Goal: Information Seeking & Learning: Understand process/instructions

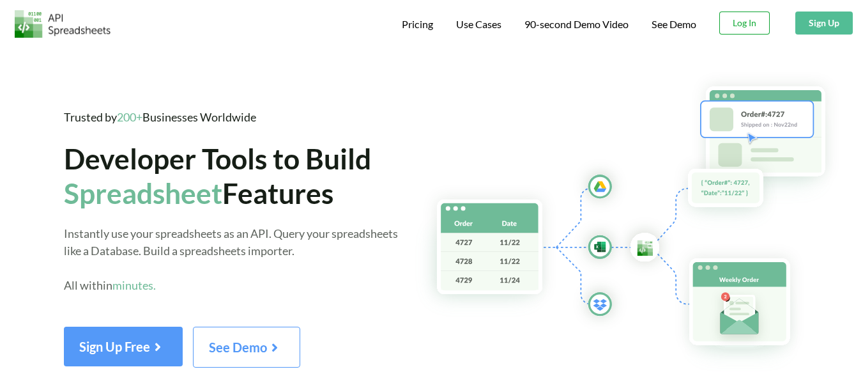
click at [750, 27] on button "Log In" at bounding box center [745, 23] width 50 height 23
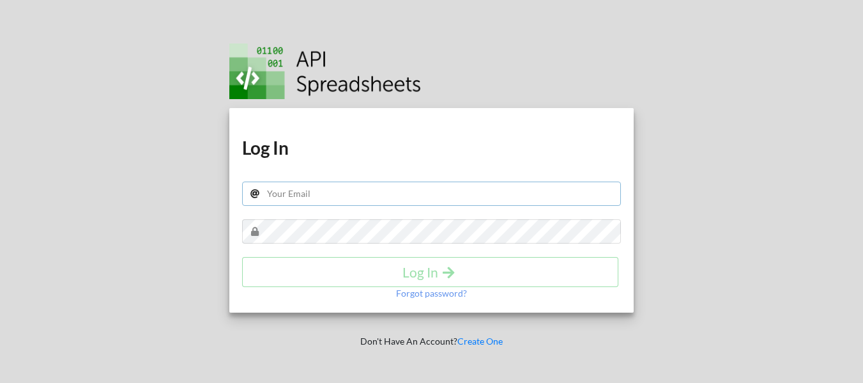
click at [299, 194] on input "text" at bounding box center [431, 194] width 379 height 24
type input "[EMAIL_ADDRESS][DOMAIN_NAME]"
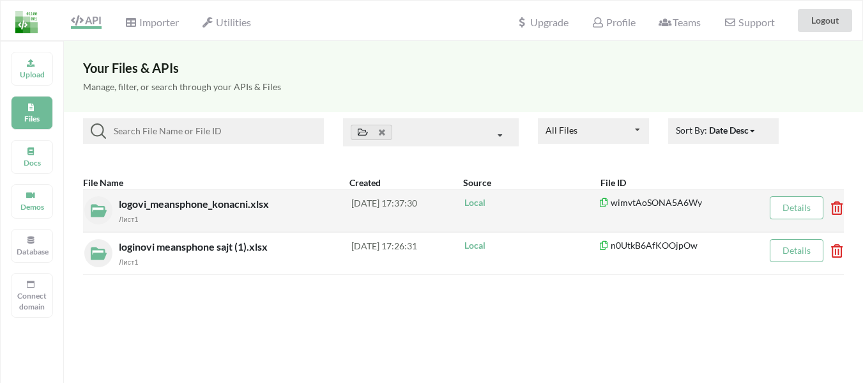
click at [128, 212] on div "Лист1" at bounding box center [235, 218] width 233 height 13
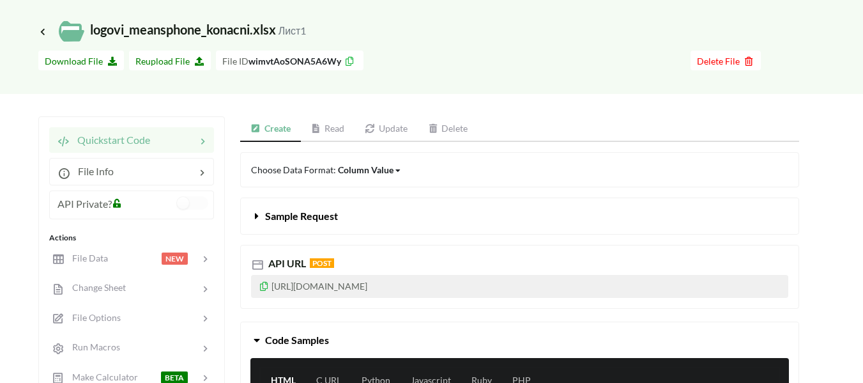
scroll to position [64, 0]
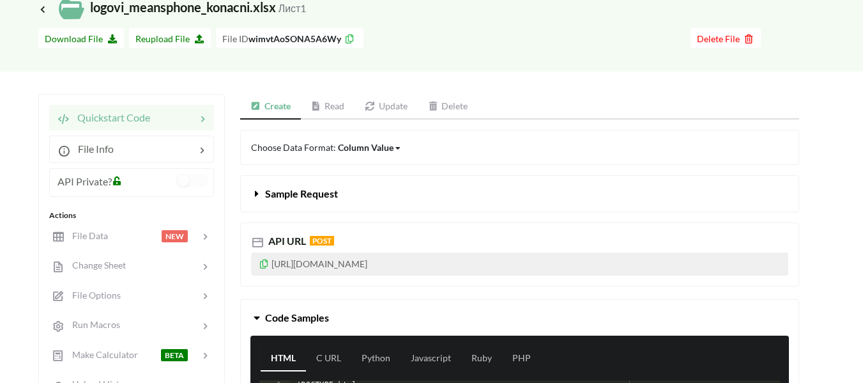
click at [323, 101] on link "Read" at bounding box center [328, 107] width 54 height 26
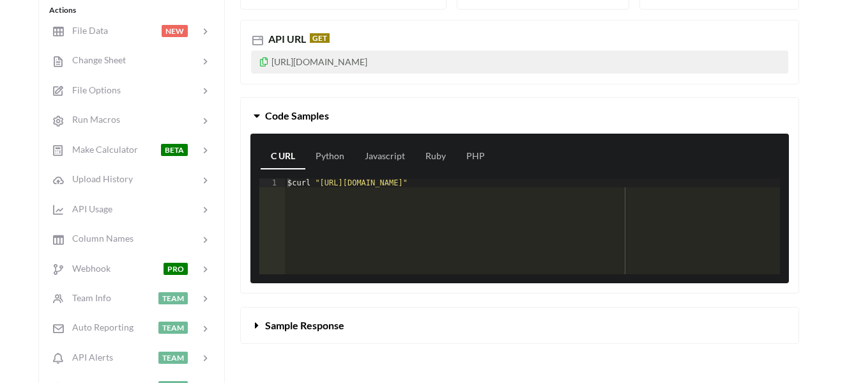
scroll to position [320, 0]
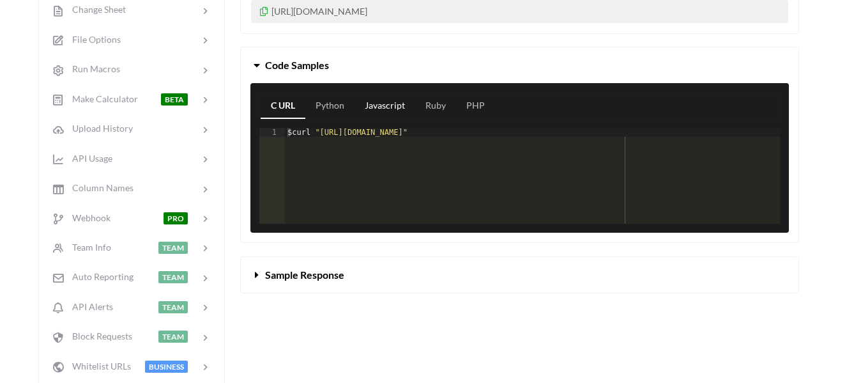
click at [385, 107] on link "Javascript" at bounding box center [385, 106] width 61 height 26
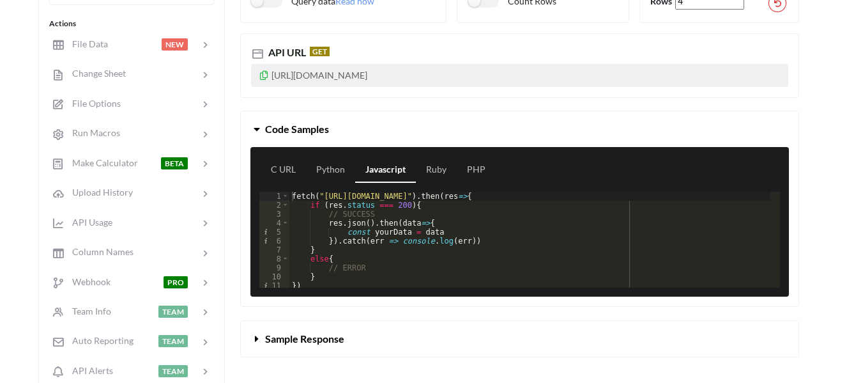
scroll to position [3, 0]
click at [338, 174] on link "Python" at bounding box center [330, 170] width 49 height 26
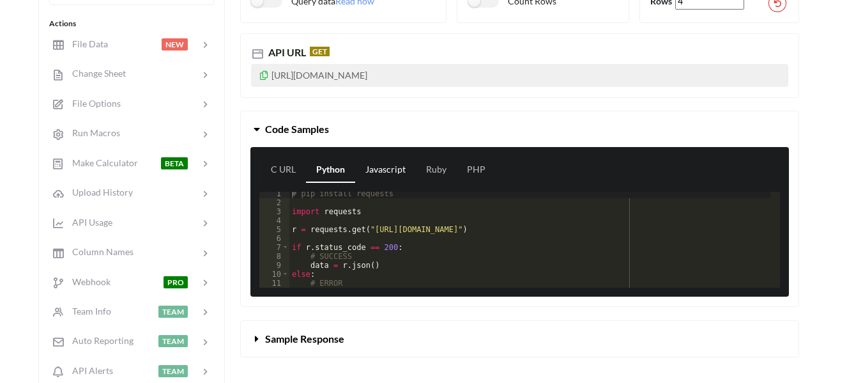
click at [376, 163] on link "Javascript" at bounding box center [385, 170] width 61 height 26
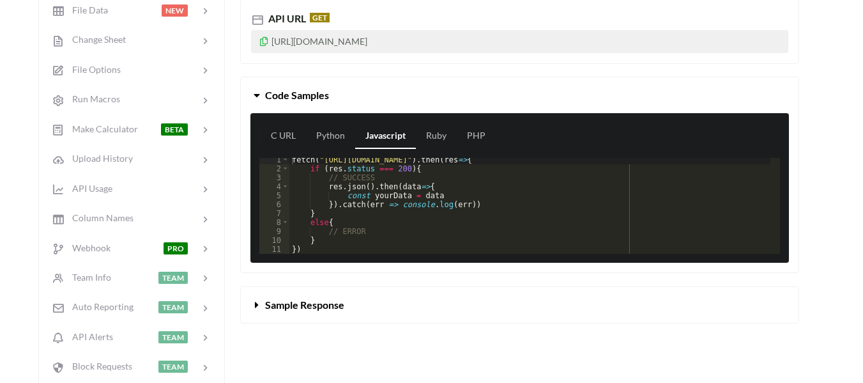
scroll to position [320, 0]
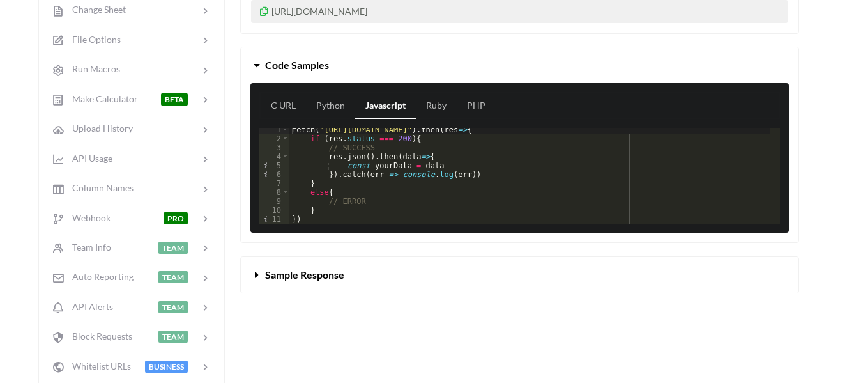
drag, startPoint x: 304, startPoint y: 270, endPoint x: 303, endPoint y: 258, distance: 12.2
click at [303, 268] on span "Sample Response" at bounding box center [304, 274] width 79 height 12
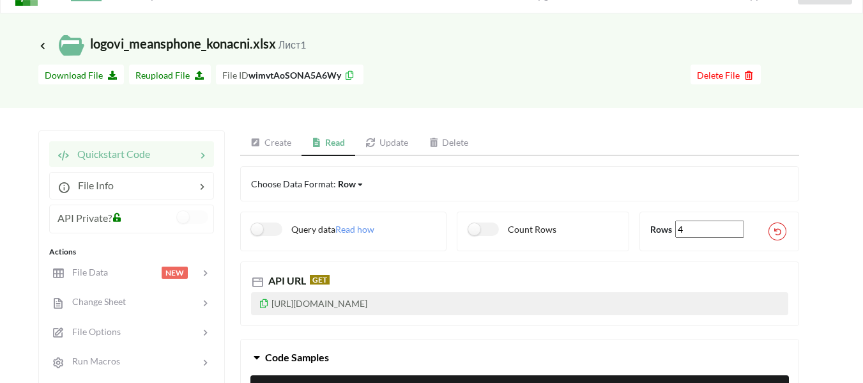
scroll to position [0, 0]
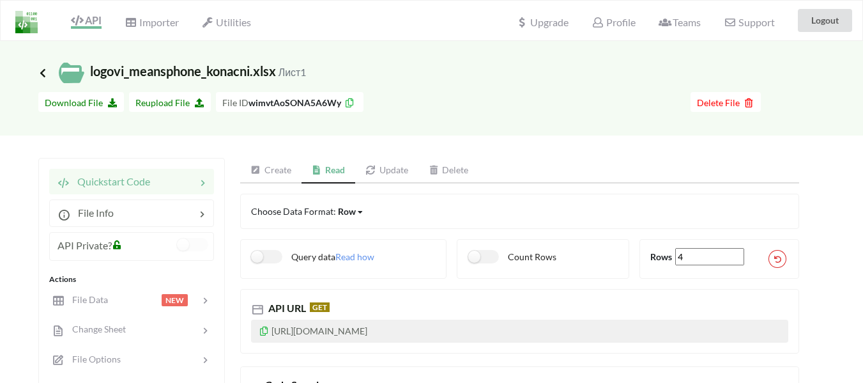
drag, startPoint x: 41, startPoint y: 66, endPoint x: 41, endPoint y: 74, distance: 7.7
click at [41, 73] on span "Icon Link logovi_meansphone_konacni.xlsx Лист1" at bounding box center [172, 70] width 268 height 15
click at [40, 75] on icon at bounding box center [43, 73] width 12 height 10
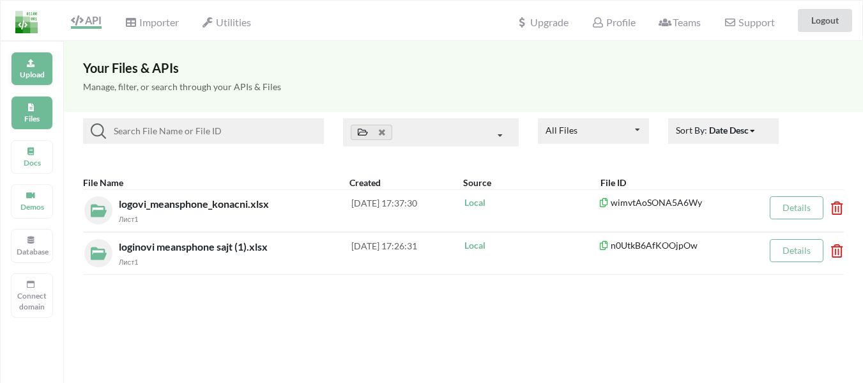
click at [24, 75] on p "Upload" at bounding box center [32, 74] width 31 height 11
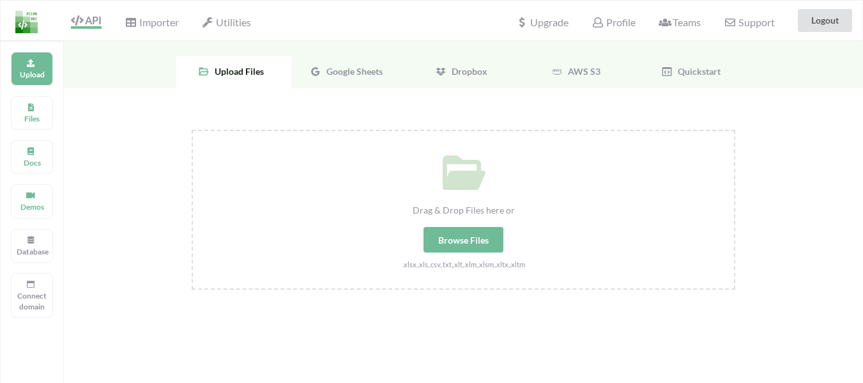
drag, startPoint x: 457, startPoint y: 243, endPoint x: 447, endPoint y: 235, distance: 13.1
click at [456, 242] on div "Browse Files" at bounding box center [464, 240] width 80 height 26
drag, startPoint x: 350, startPoint y: 72, endPoint x: 360, endPoint y: 83, distance: 15.0
click at [351, 73] on span "Google Sheets" at bounding box center [351, 71] width 61 height 11
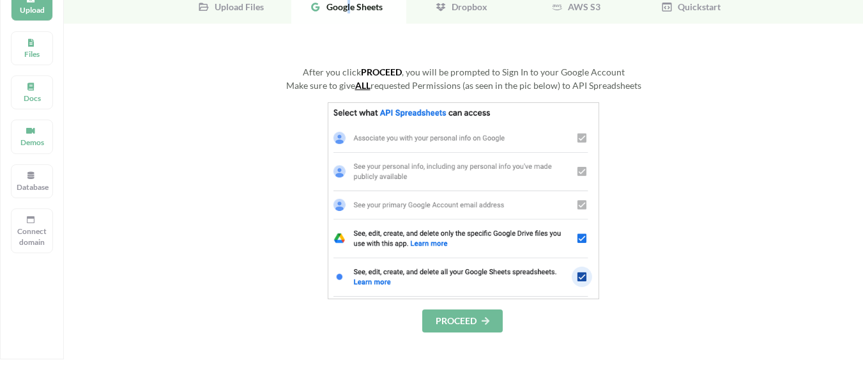
scroll to position [128, 0]
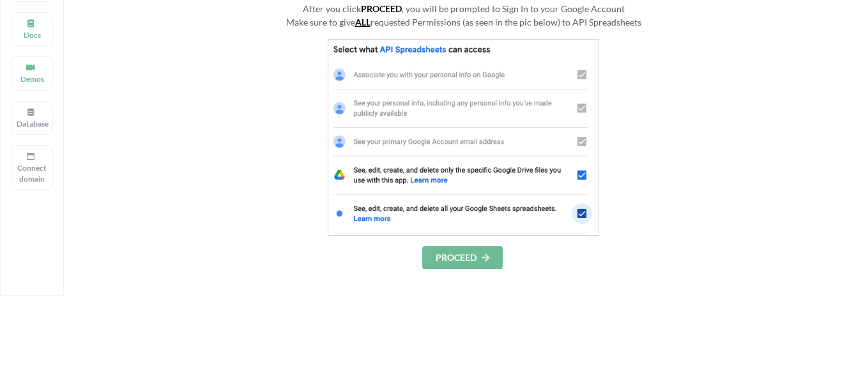
click at [451, 259] on button "PROCEED" at bounding box center [462, 257] width 81 height 23
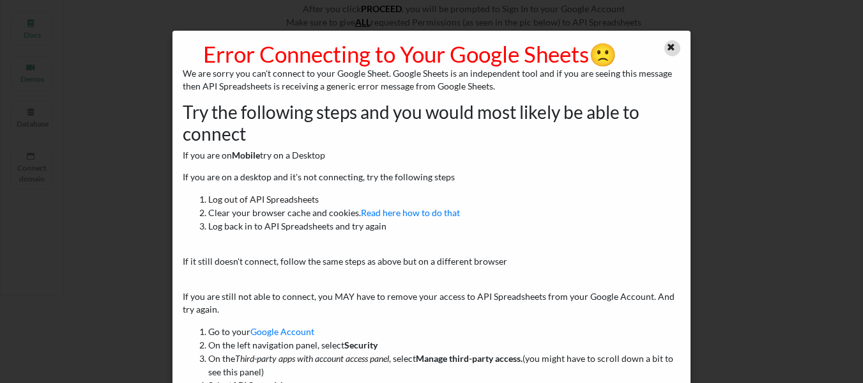
click at [667, 50] on icon at bounding box center [671, 45] width 11 height 9
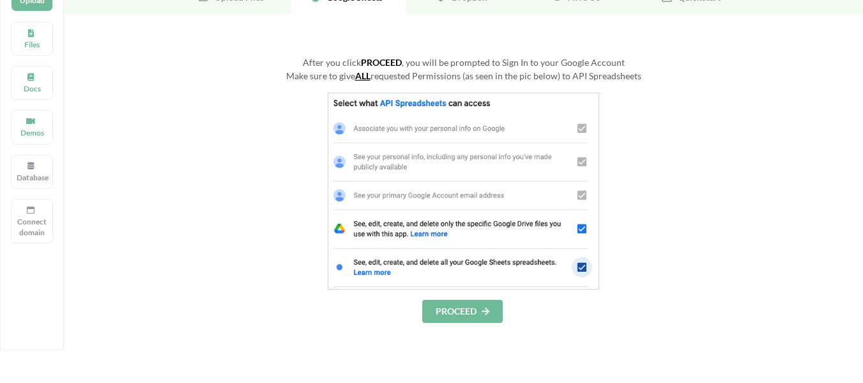
scroll to position [0, 0]
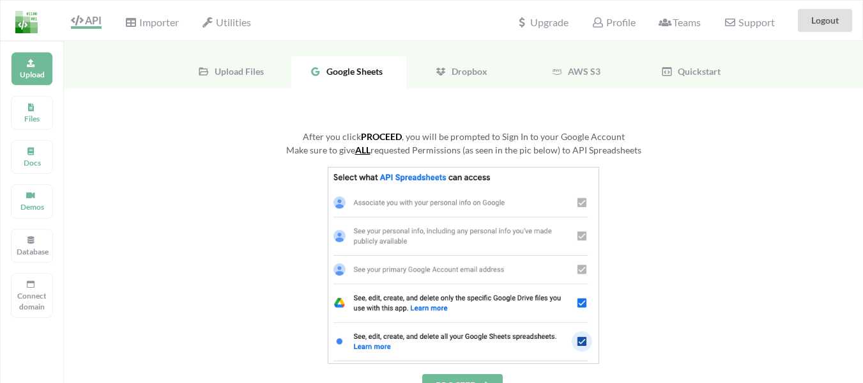
click at [263, 66] on span "Upload Files" at bounding box center [237, 71] width 54 height 11
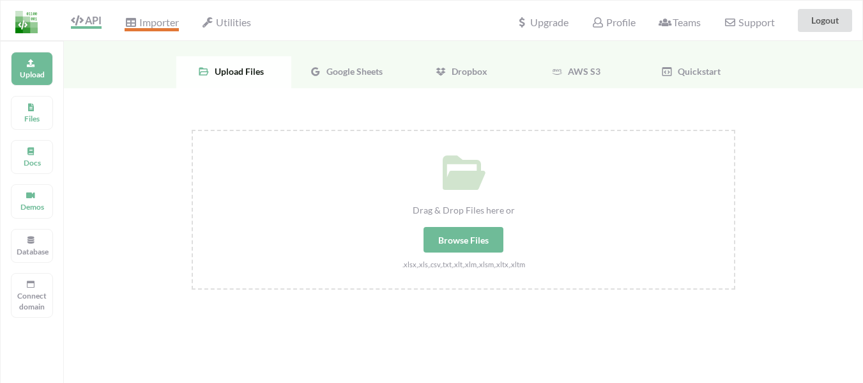
click at [128, 19] on icon at bounding box center [131, 22] width 12 height 10
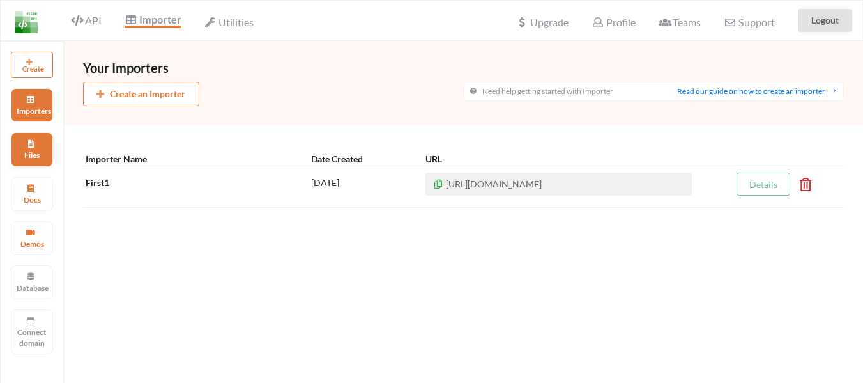
click at [44, 135] on div "Files" at bounding box center [32, 149] width 42 height 34
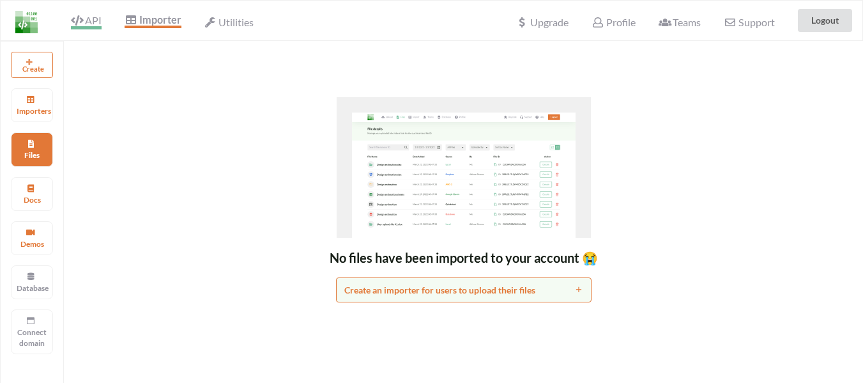
click at [90, 19] on span "API" at bounding box center [86, 21] width 31 height 15
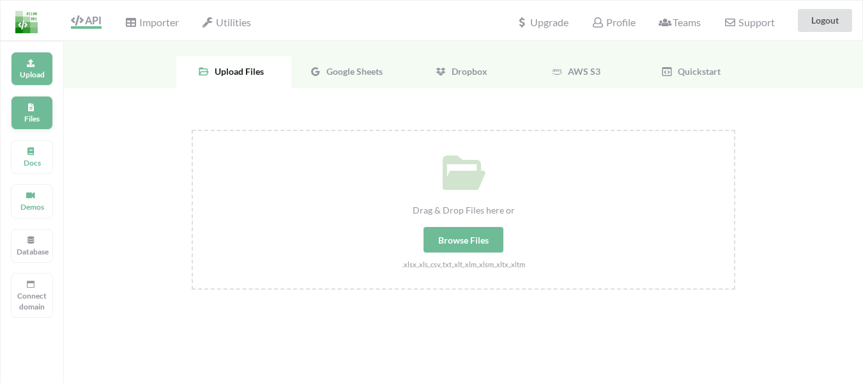
drag, startPoint x: 42, startPoint y: 153, endPoint x: 36, endPoint y: 123, distance: 30.0
click at [39, 141] on div "Docs" at bounding box center [32, 157] width 42 height 34
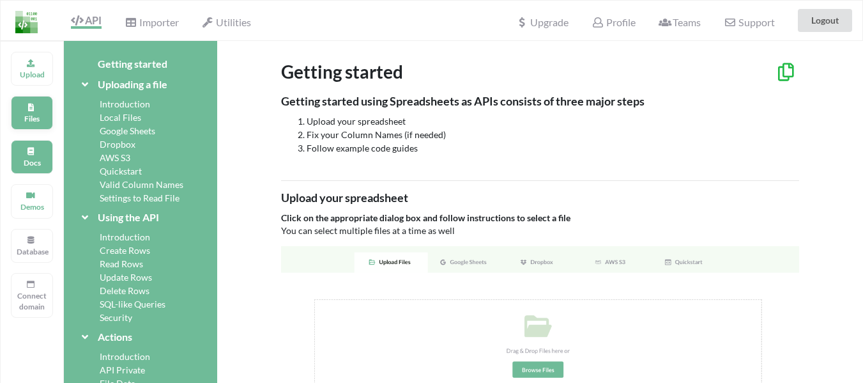
click at [33, 104] on icon at bounding box center [30, 106] width 9 height 8
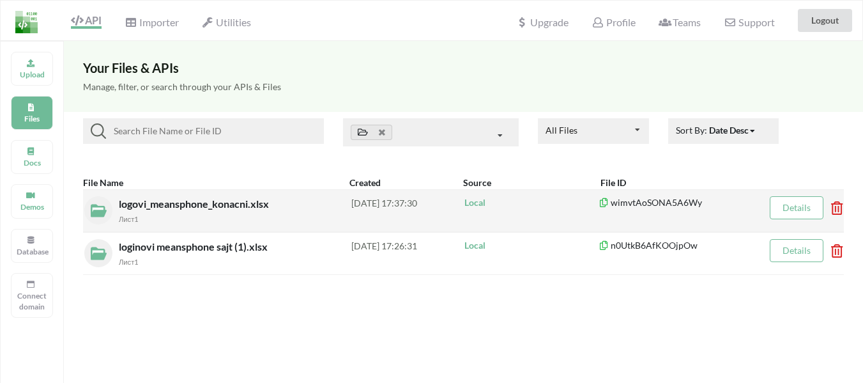
click at [158, 207] on span "logovi_meansphone_konacni.xlsx" at bounding box center [195, 203] width 153 height 12
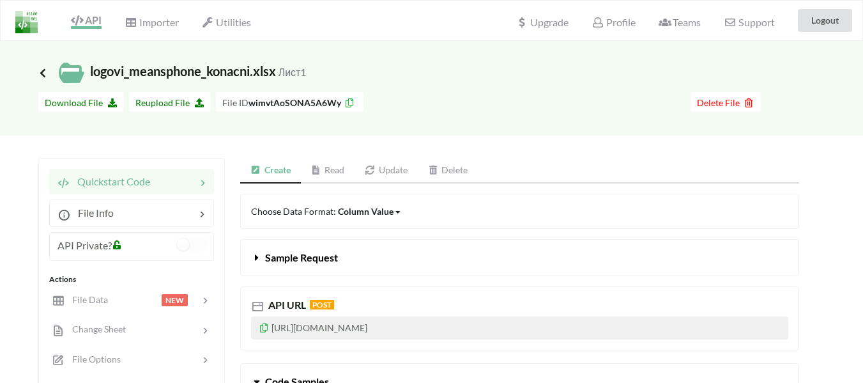
click at [38, 75] on icon at bounding box center [43, 73] width 12 height 10
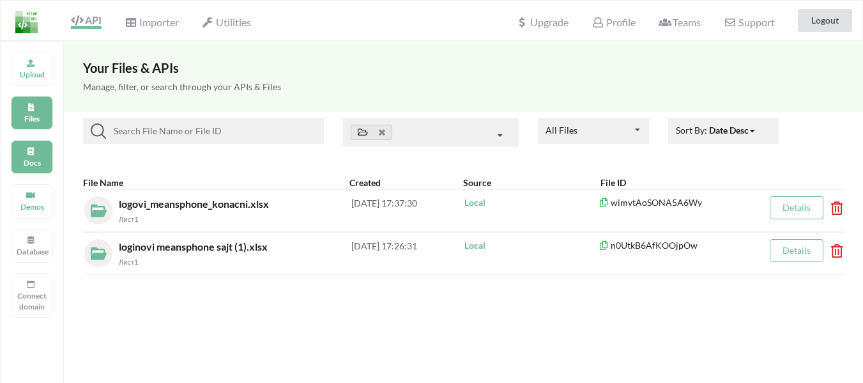
click at [29, 164] on p "Docs" at bounding box center [32, 162] width 31 height 11
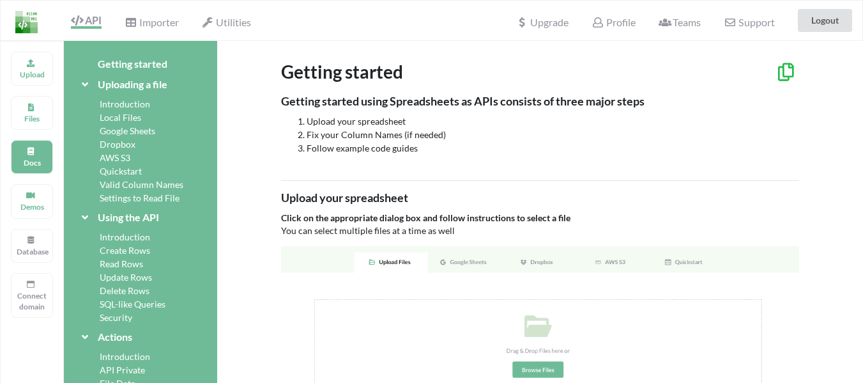
click at [599, 84] on div "Getting started" at bounding box center [540, 77] width 518 height 32
